Goal: Information Seeking & Learning: Learn about a topic

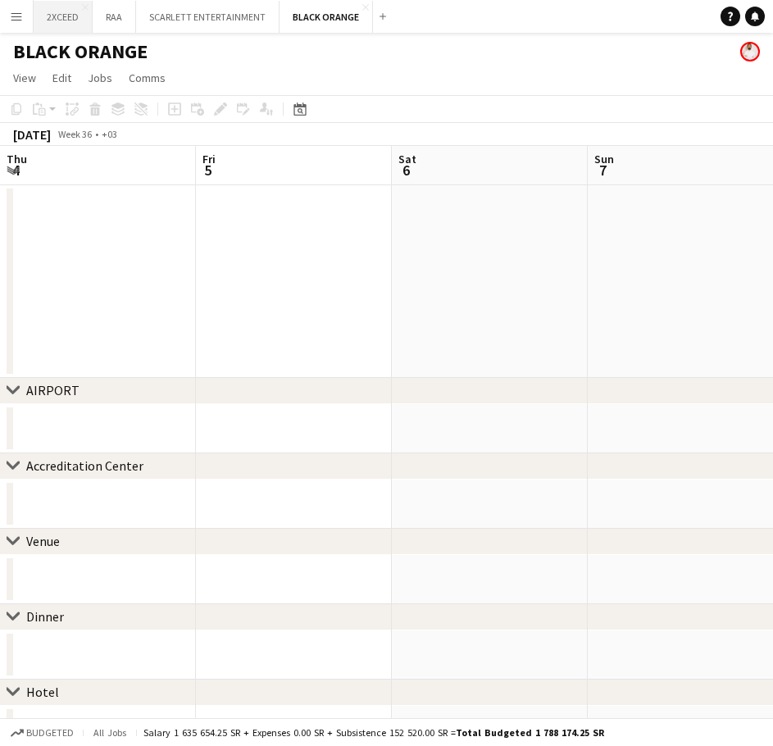
scroll to position [0, 507]
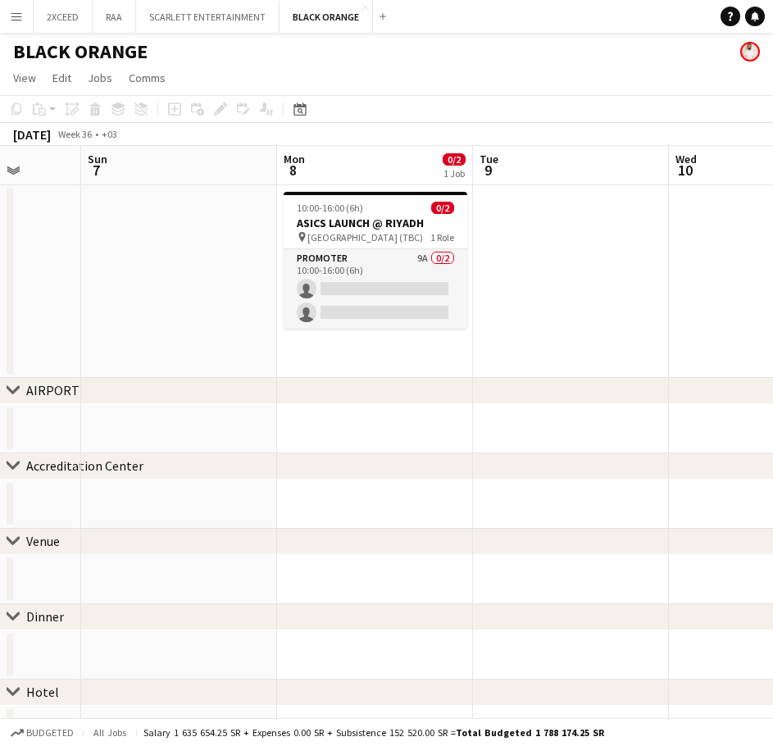
click at [23, 12] on button "Menu" at bounding box center [16, 16] width 33 height 33
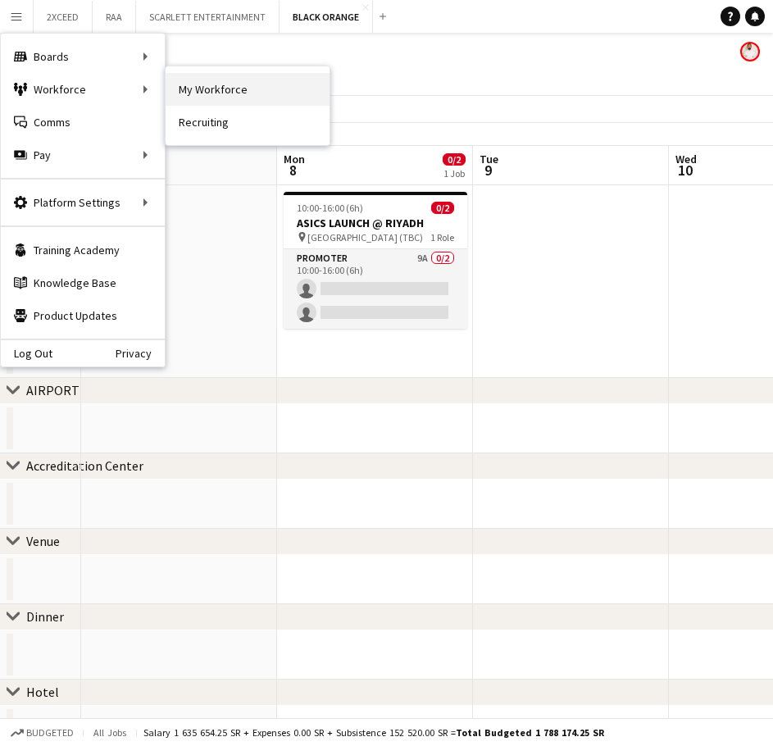
click at [211, 87] on link "My Workforce" at bounding box center [248, 89] width 164 height 33
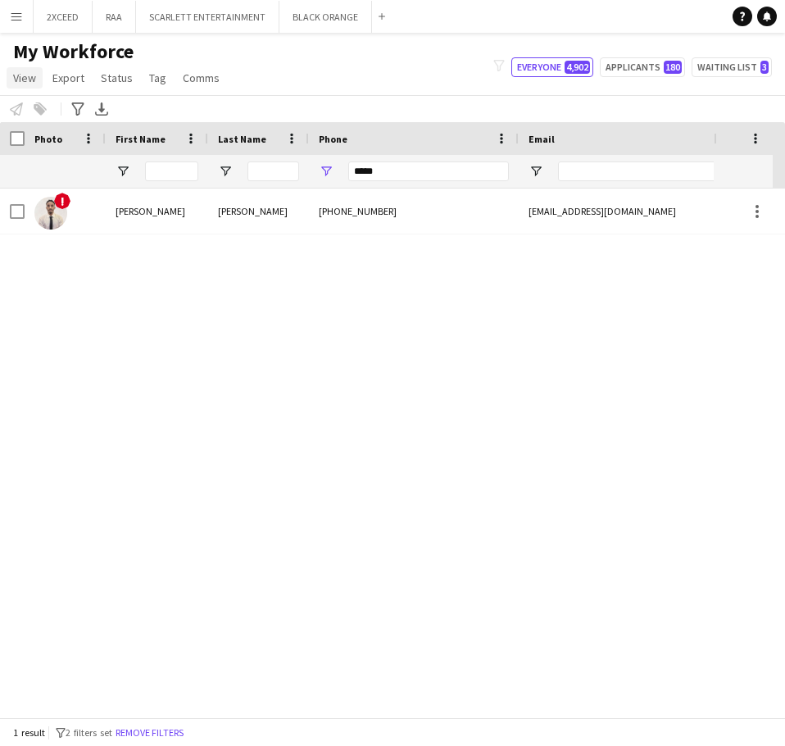
type input "**********"
drag, startPoint x: 398, startPoint y: 175, endPoint x: 213, endPoint y: 130, distance: 190.5
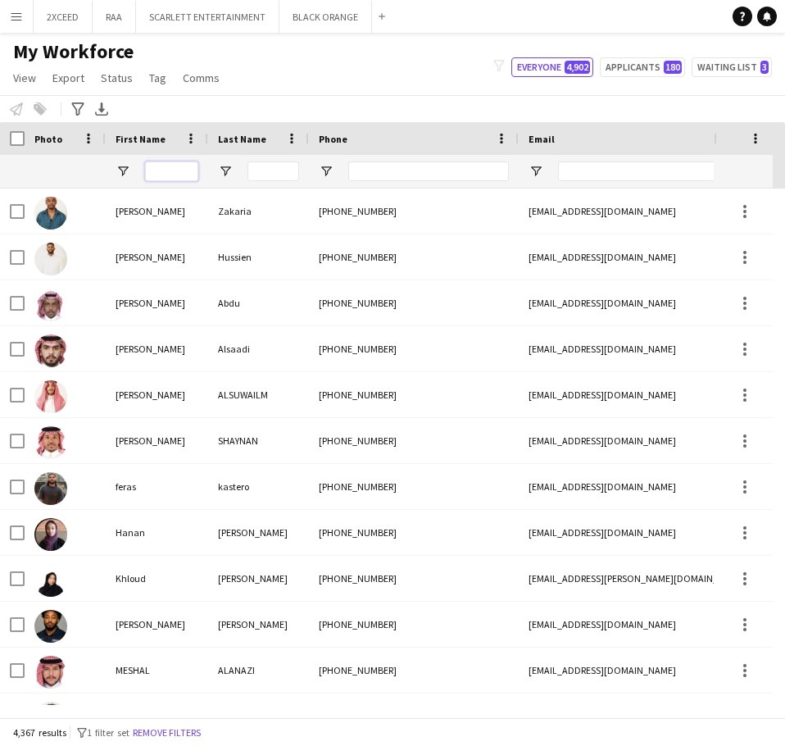
click at [188, 166] on input "First Name Filter Input" at bounding box center [171, 172] width 53 height 20
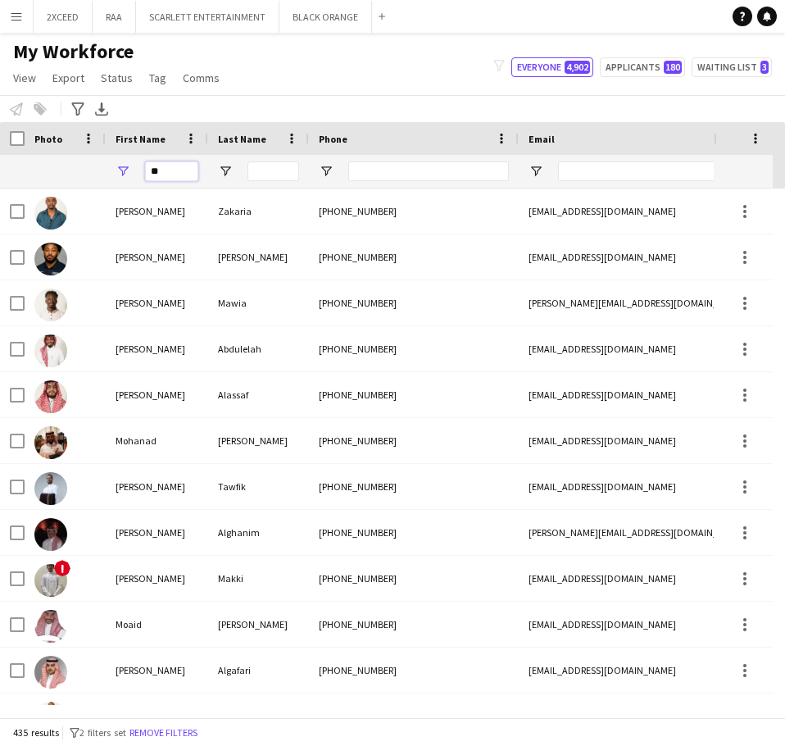
click at [166, 171] on input "**" at bounding box center [171, 172] width 53 height 20
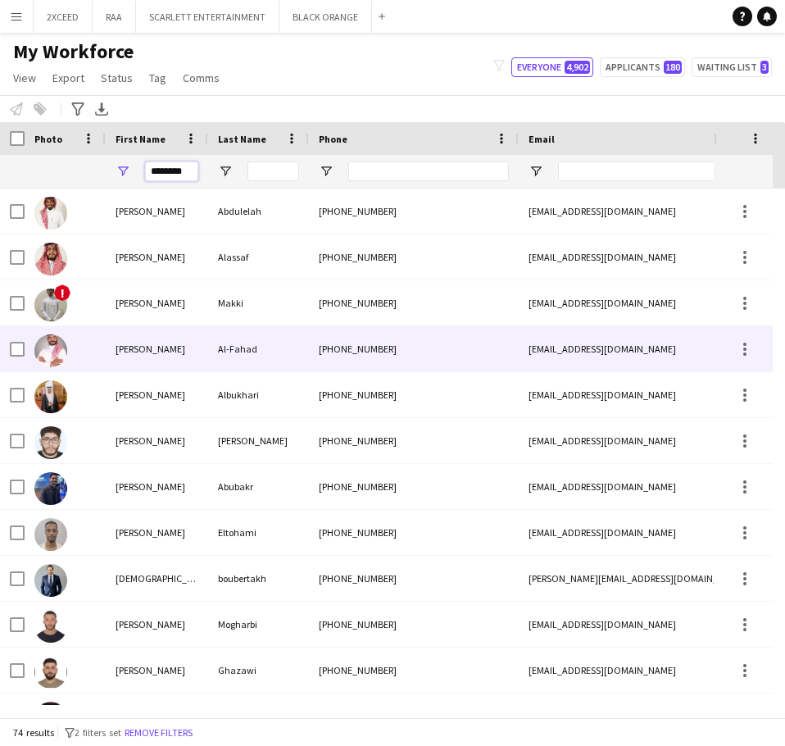
scroll to position [0, 4]
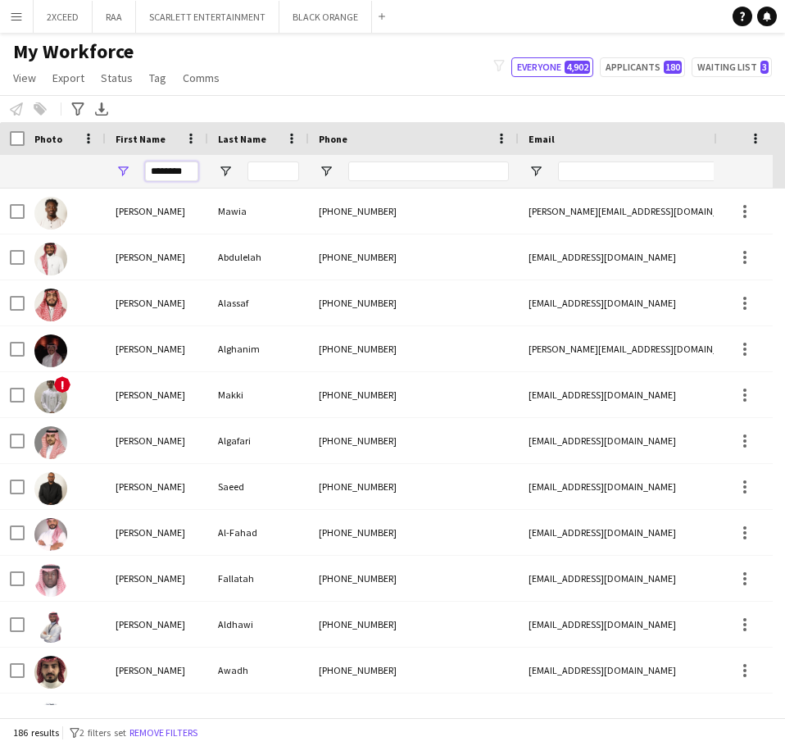
type input "********"
click at [278, 168] on input "Last Name Filter Input" at bounding box center [274, 172] width 52 height 20
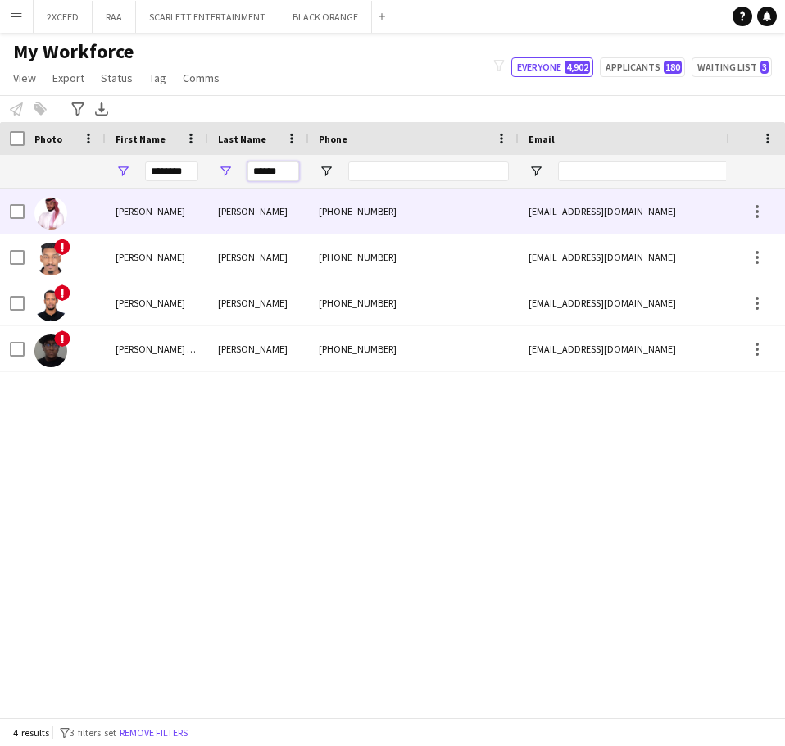
type input "******"
click at [329, 213] on div "[PHONE_NUMBER]" at bounding box center [414, 211] width 210 height 45
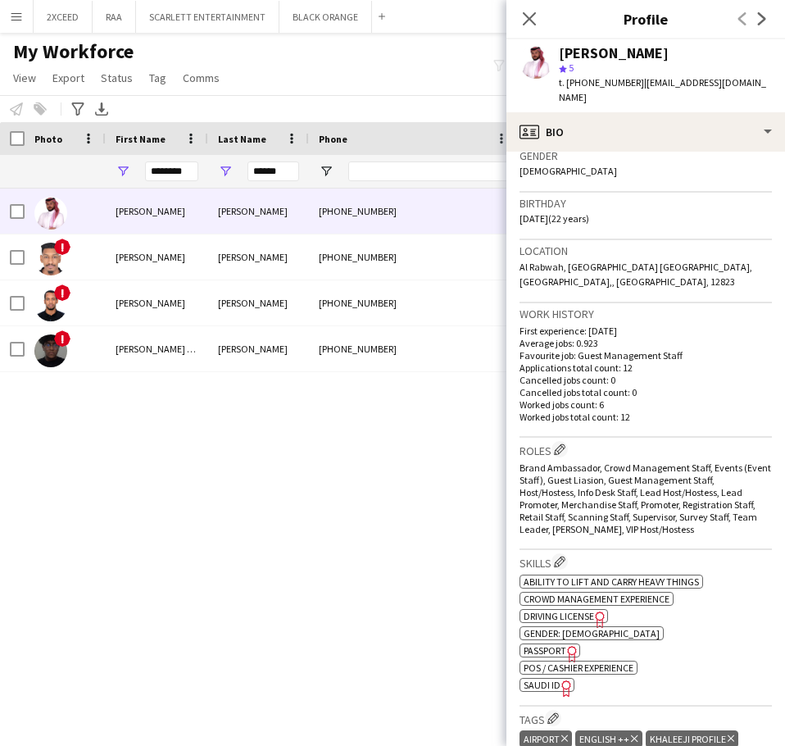
scroll to position [301, 0]
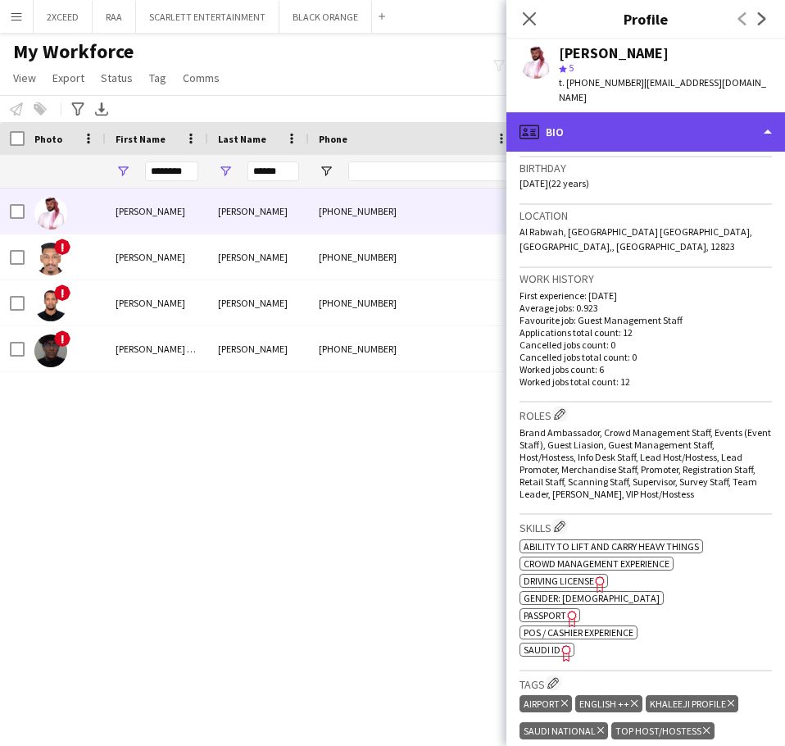
click at [673, 112] on div "profile Bio" at bounding box center [646, 131] width 279 height 39
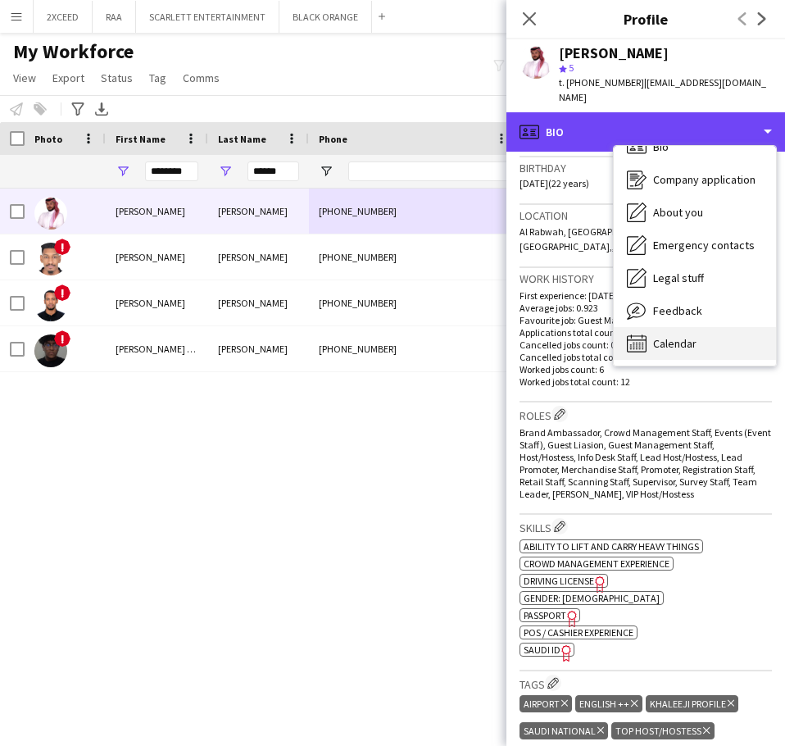
scroll to position [23, 0]
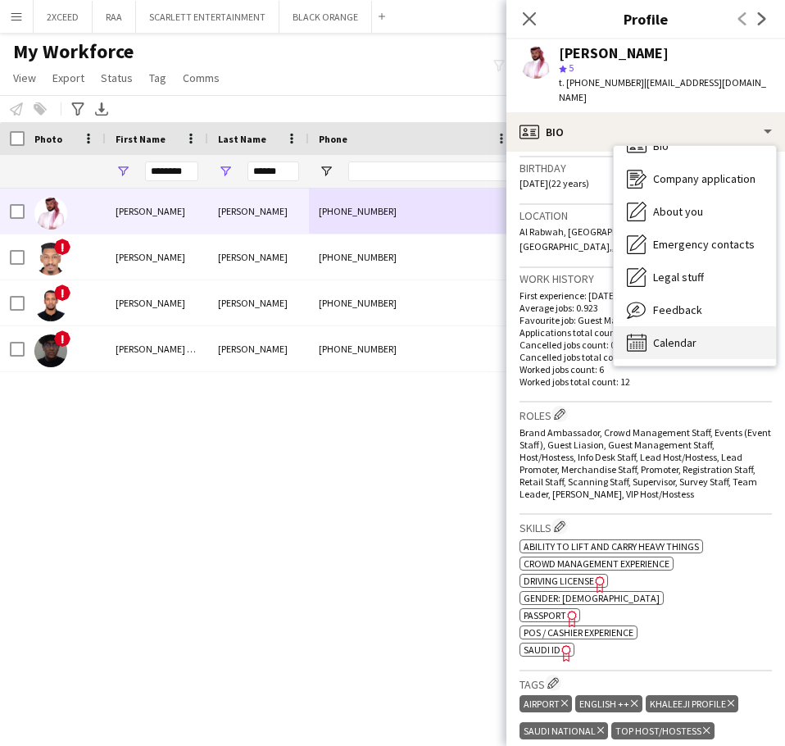
click at [683, 335] on span "Calendar" at bounding box center [674, 342] width 43 height 15
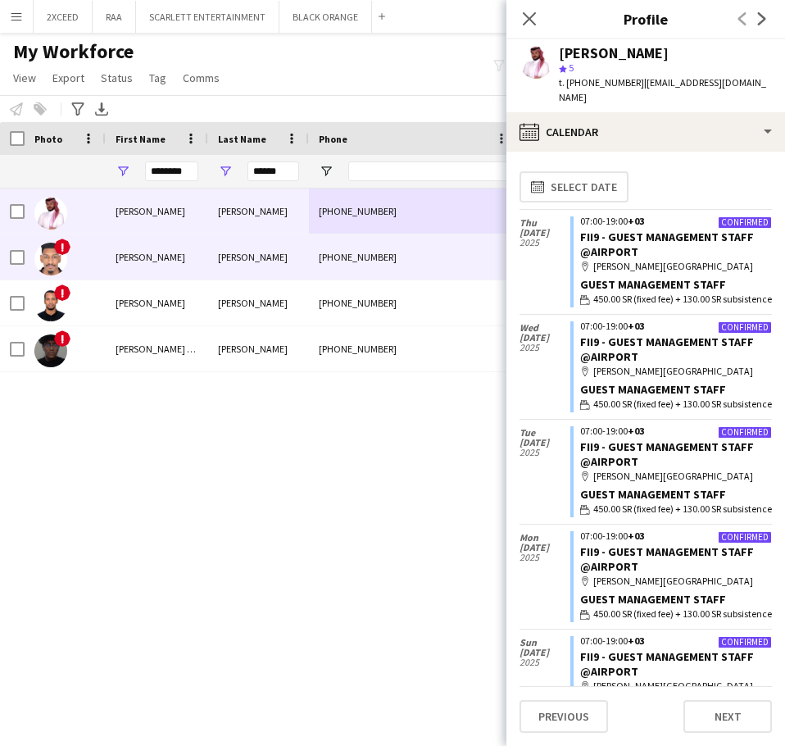
click at [398, 262] on div "[PHONE_NUMBER]" at bounding box center [414, 256] width 210 height 45
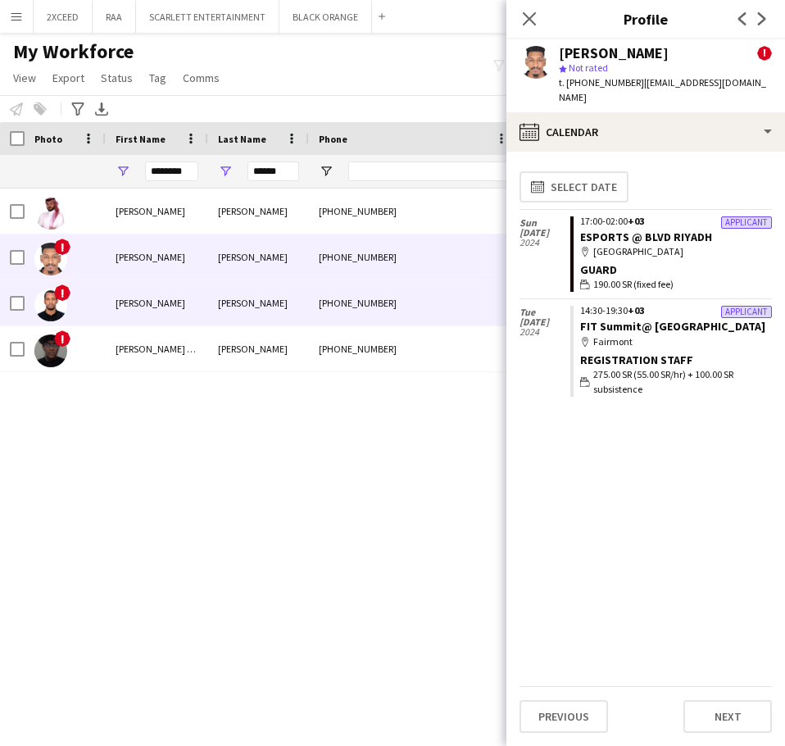
click at [394, 293] on div "[PHONE_NUMBER]" at bounding box center [414, 302] width 210 height 45
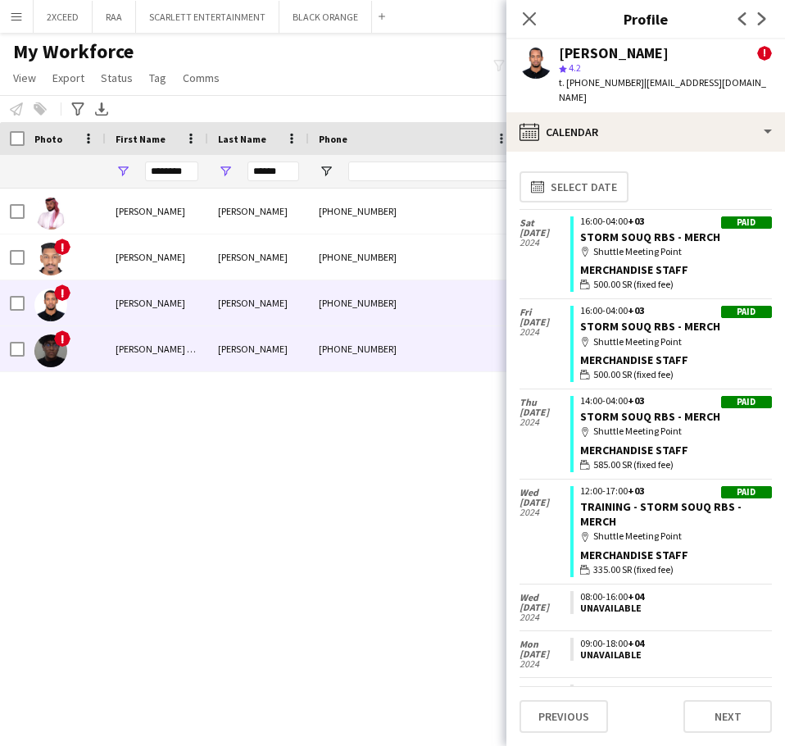
click at [401, 343] on div "[PHONE_NUMBER]" at bounding box center [414, 348] width 210 height 45
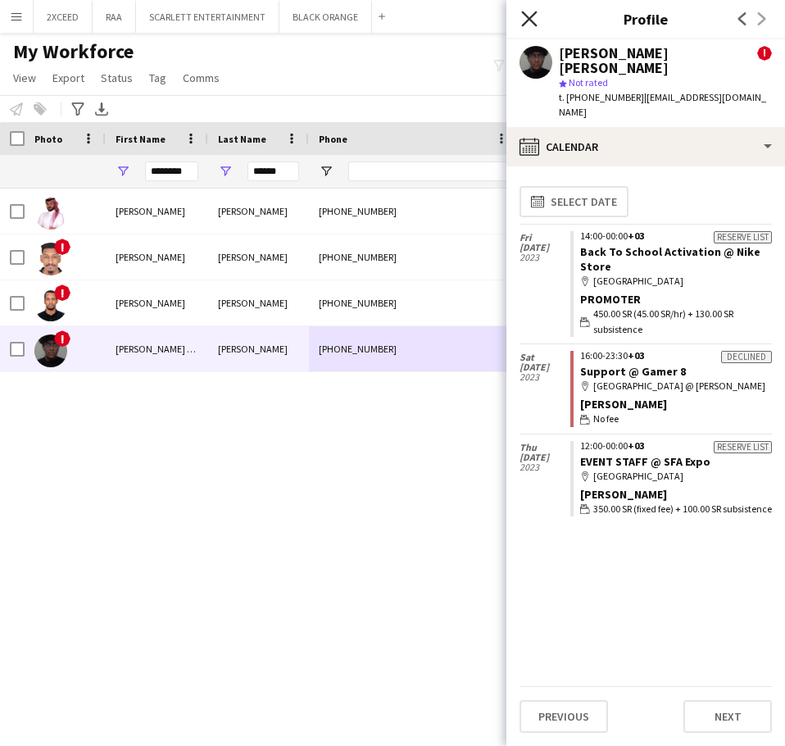
click at [531, 16] on icon at bounding box center [529, 19] width 16 height 16
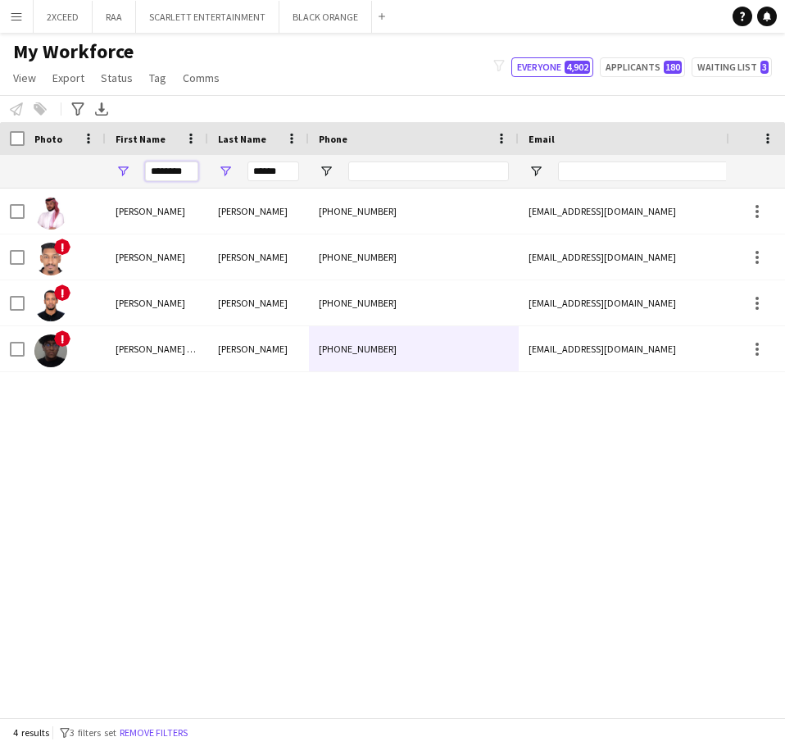
click at [186, 172] on input "********" at bounding box center [171, 172] width 53 height 20
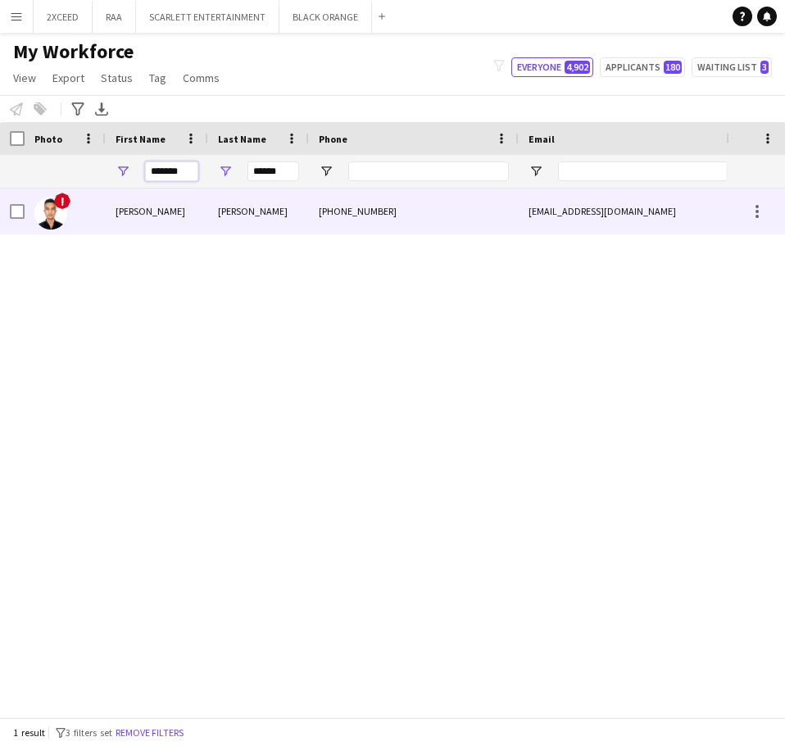
type input "*******"
click at [271, 214] on div "[PERSON_NAME]" at bounding box center [258, 211] width 101 height 45
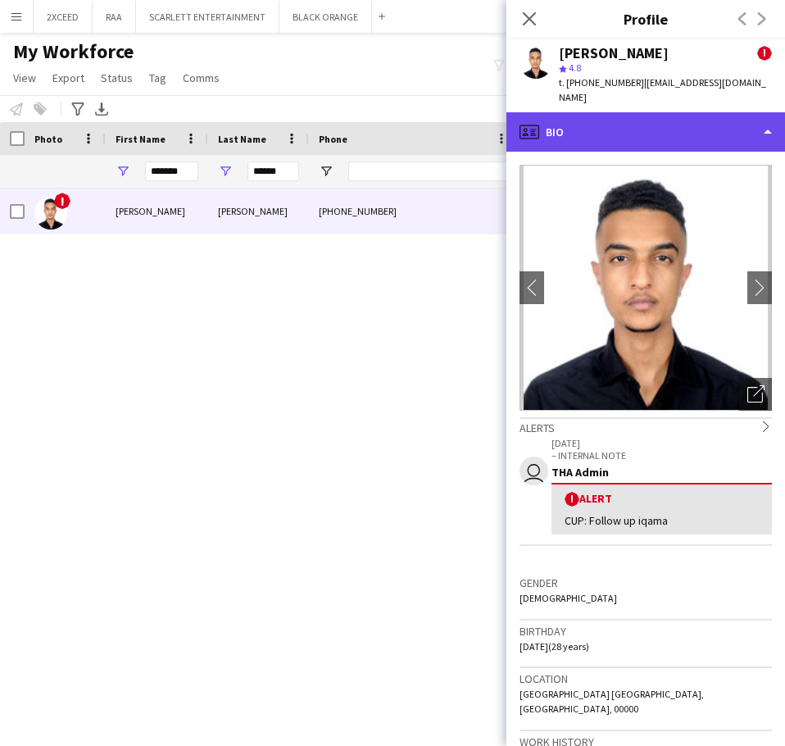
click at [671, 127] on div "profile Bio" at bounding box center [646, 131] width 279 height 39
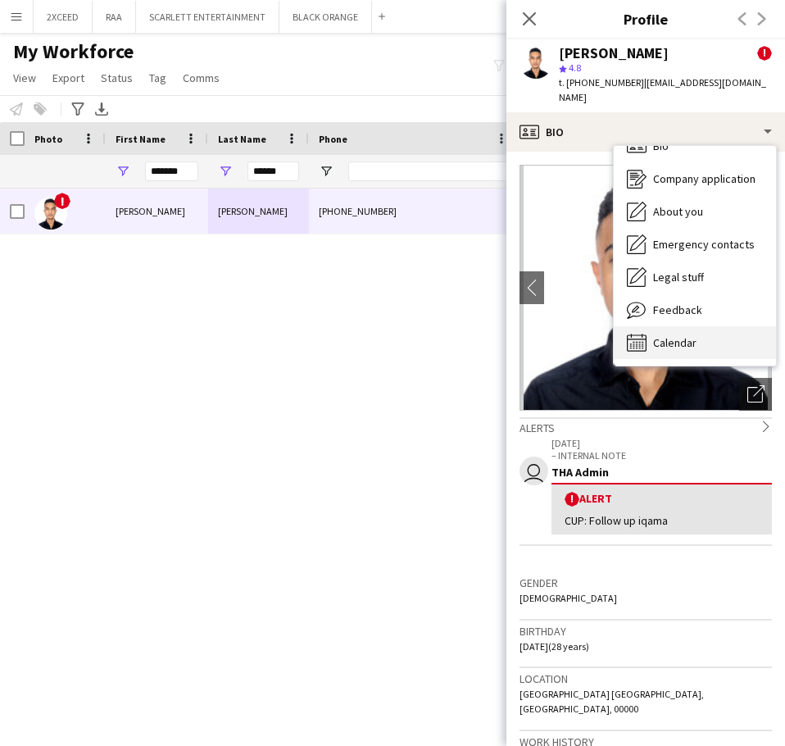
click at [708, 326] on div "Calendar Calendar" at bounding box center [695, 342] width 162 height 33
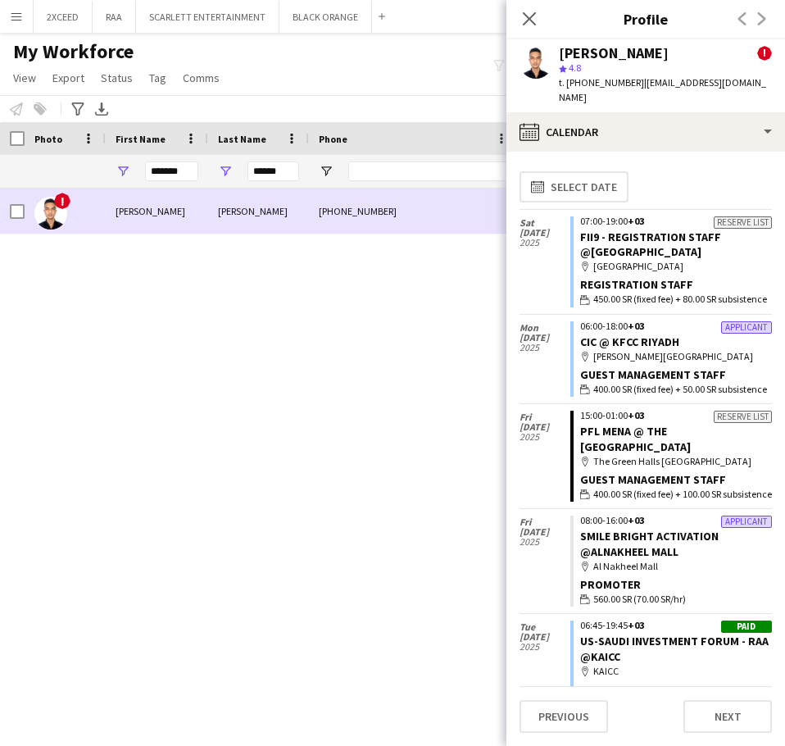
drag, startPoint x: 48, startPoint y: 209, endPoint x: 94, endPoint y: 223, distance: 48.0
click at [59, 214] on img at bounding box center [50, 213] width 33 height 33
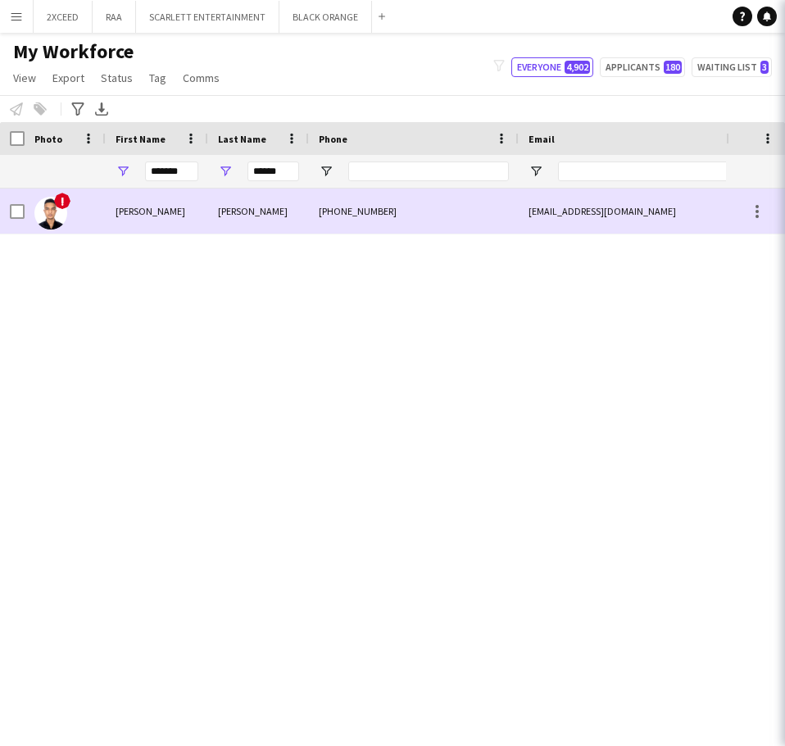
click at [113, 216] on div "[PERSON_NAME]" at bounding box center [157, 211] width 102 height 45
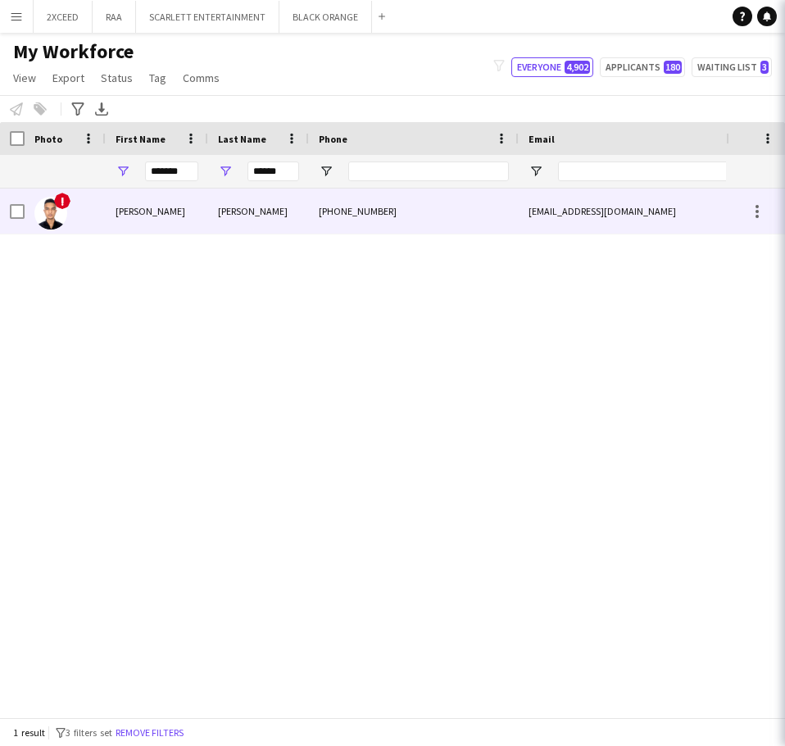
click at [114, 214] on div "[PERSON_NAME]" at bounding box center [157, 211] width 102 height 45
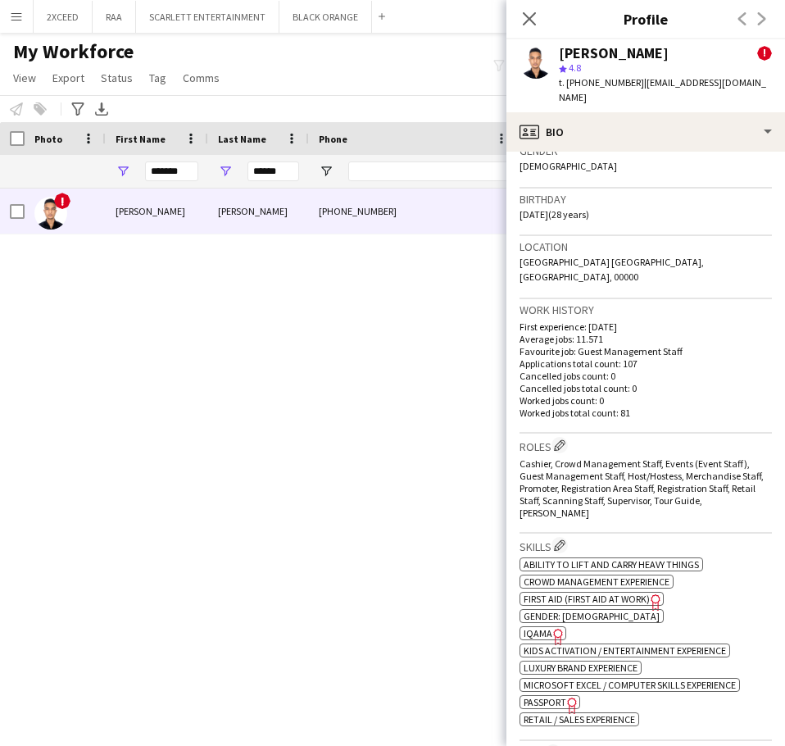
scroll to position [465, 0]
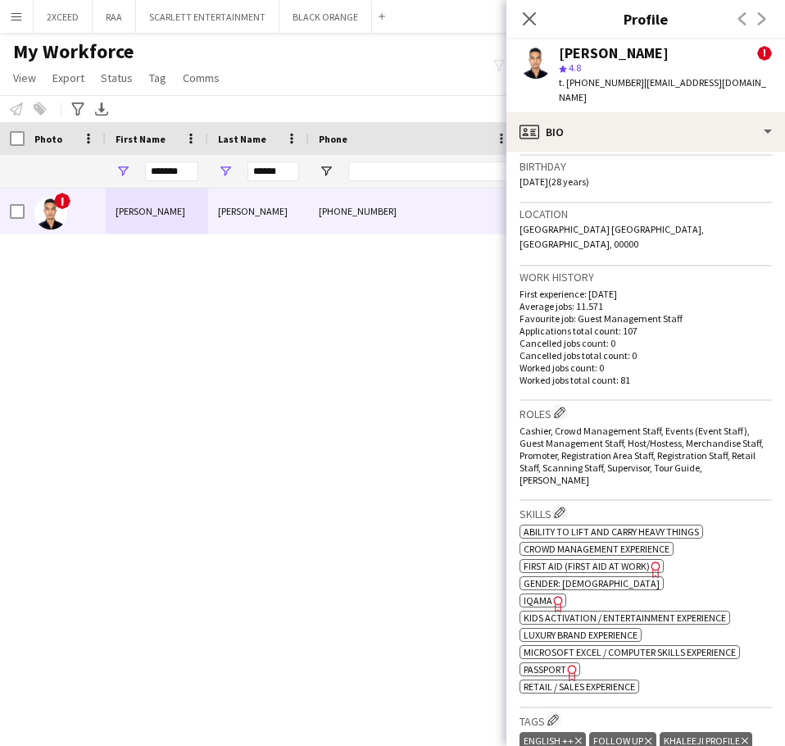
click at [551, 595] on icon "Freelancer has uploaded a photo validation of skill. Click to see" at bounding box center [558, 603] width 17 height 17
